Goal: Information Seeking & Learning: Understand process/instructions

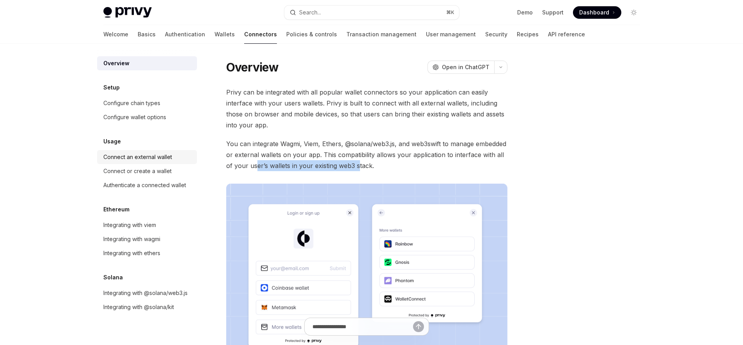
click at [135, 158] on div "Connect an external wallet" at bounding box center [137, 156] width 69 height 9
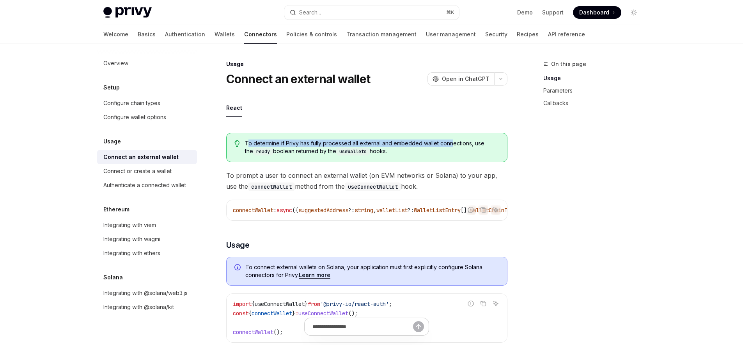
drag, startPoint x: 247, startPoint y: 143, endPoint x: 452, endPoint y: 144, distance: 204.5
click at [452, 144] on span "To determine if Privy has fully processed all external and embedded wallet conn…" at bounding box center [372, 147] width 254 height 16
drag, startPoint x: 253, startPoint y: 152, endPoint x: 293, endPoint y: 153, distance: 41.0
click at [293, 153] on span "To determine if Privy has fully processed all external and embedded wallet conn…" at bounding box center [372, 147] width 254 height 16
drag, startPoint x: 308, startPoint y: 152, endPoint x: 393, endPoint y: 153, distance: 85.9
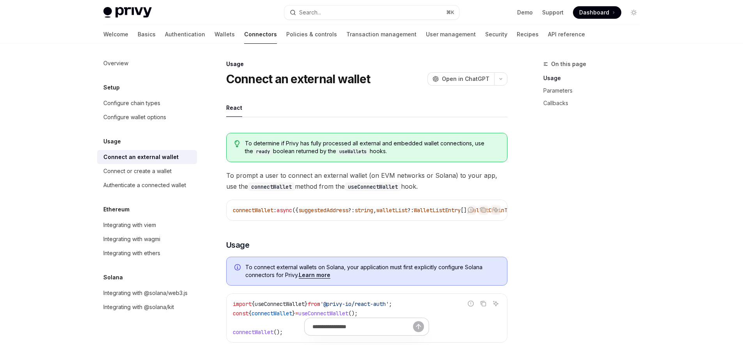
click at [393, 153] on span "To determine if Privy has fully processed all external and embedded wallet conn…" at bounding box center [372, 147] width 254 height 16
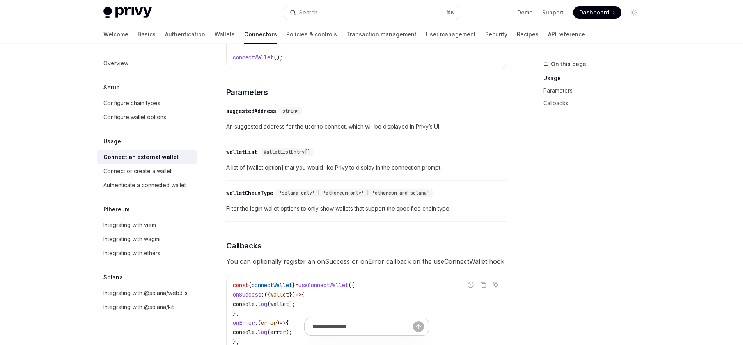
scroll to position [281, 0]
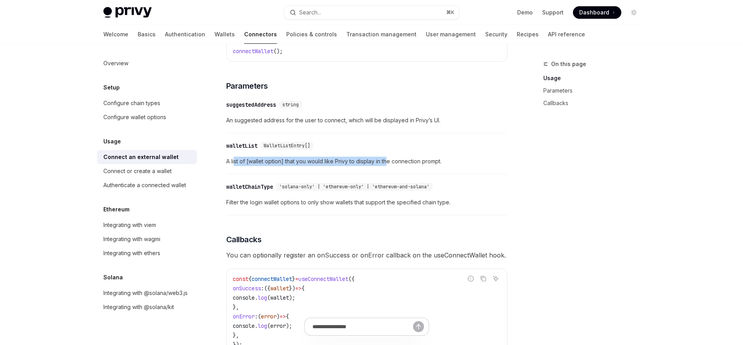
drag, startPoint x: 235, startPoint y: 164, endPoint x: 388, endPoint y: 166, distance: 153.0
click at [388, 166] on span "A list of [wallet option] that you would like Privy to display in the connectio…" at bounding box center [366, 161] width 281 height 9
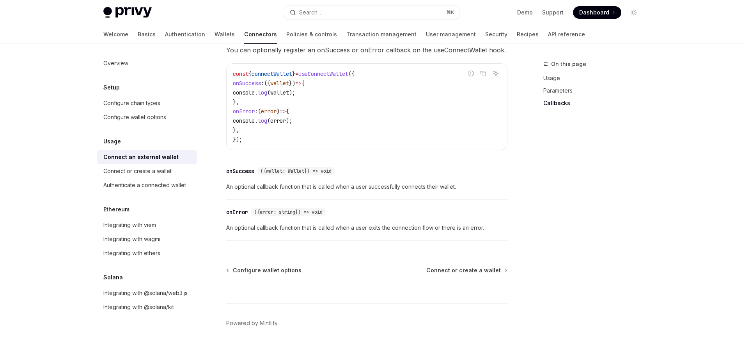
scroll to position [514, 0]
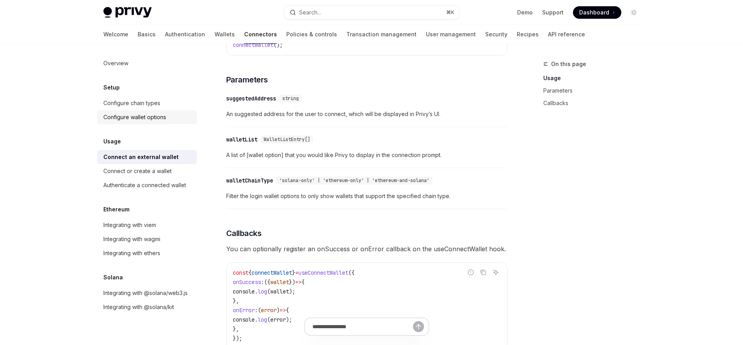
scroll to position [285, 0]
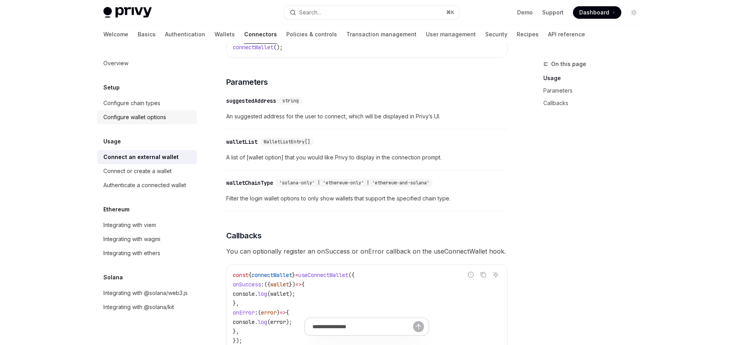
click at [147, 119] on div "Configure wallet options" at bounding box center [134, 116] width 63 height 9
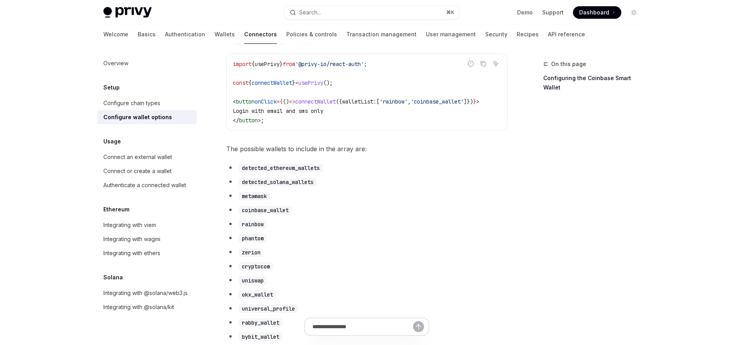
scroll to position [333, 0]
drag, startPoint x: 238, startPoint y: 156, endPoint x: 335, endPoint y: 157, distance: 96.8
click at [335, 154] on span "The possible wallets to include in the array are:" at bounding box center [366, 148] width 281 height 11
drag, startPoint x: 250, startPoint y: 190, endPoint x: 308, endPoint y: 190, distance: 57.4
click at [308, 186] on code "detected_solana_wallets" at bounding box center [278, 181] width 78 height 9
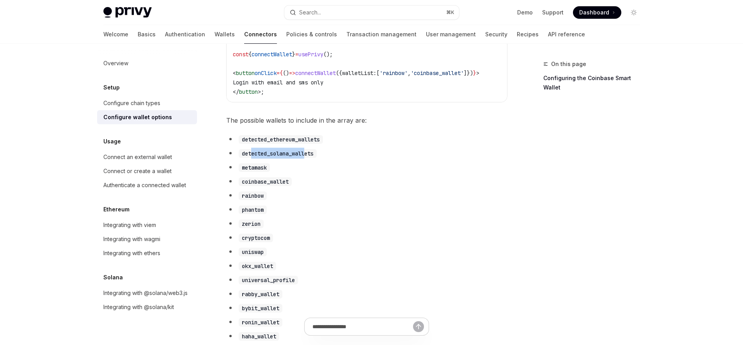
scroll to position [369, 0]
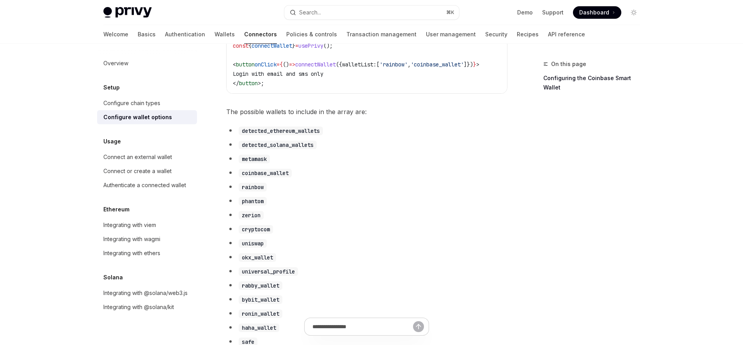
click at [247, 205] on code "phantom" at bounding box center [253, 201] width 28 height 9
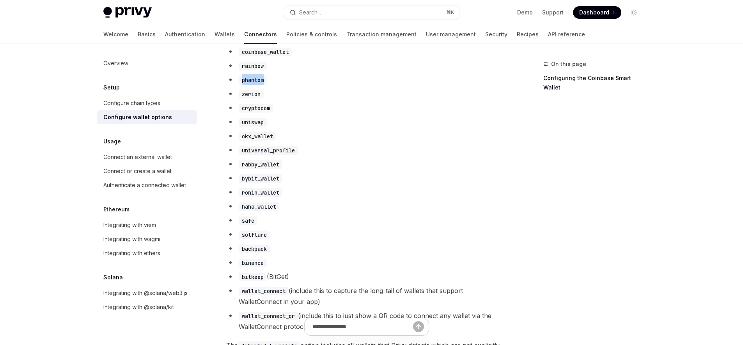
scroll to position [491, 0]
click at [253, 238] on code "solflare" at bounding box center [254, 233] width 31 height 9
click at [255, 252] on code "backpack" at bounding box center [254, 247] width 31 height 9
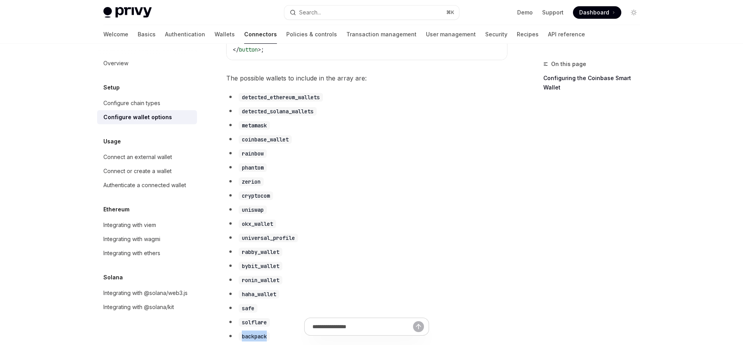
scroll to position [21, 0]
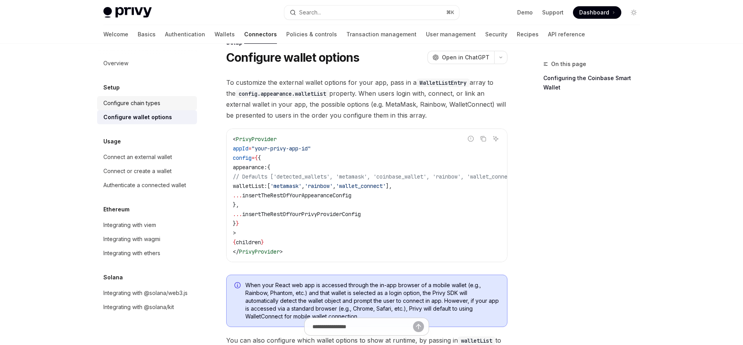
click at [125, 100] on div "Configure chain types" at bounding box center [131, 102] width 57 height 9
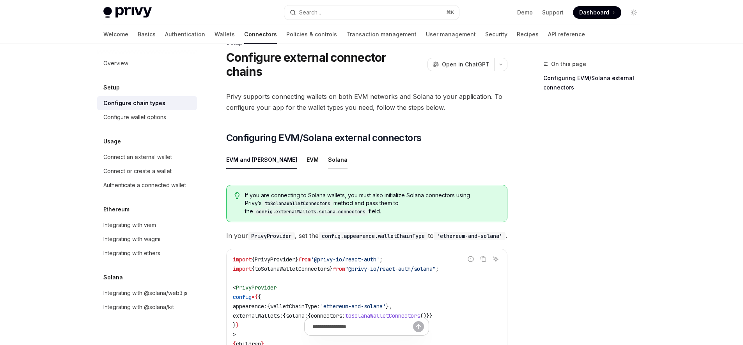
click at [328, 150] on div "Solana" at bounding box center [338, 159] width 20 height 18
type textarea "*"
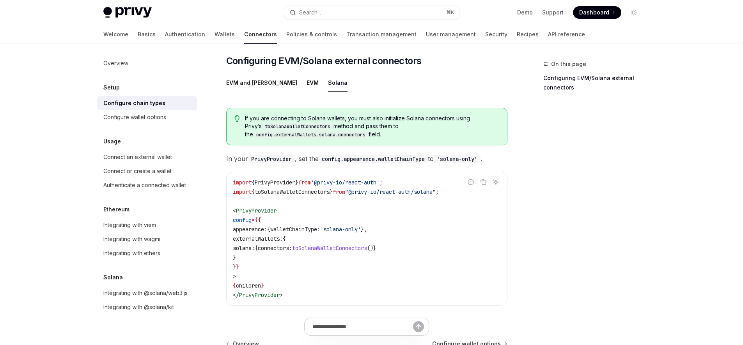
scroll to position [60, 0]
